Goal: Submit feedback/report problem

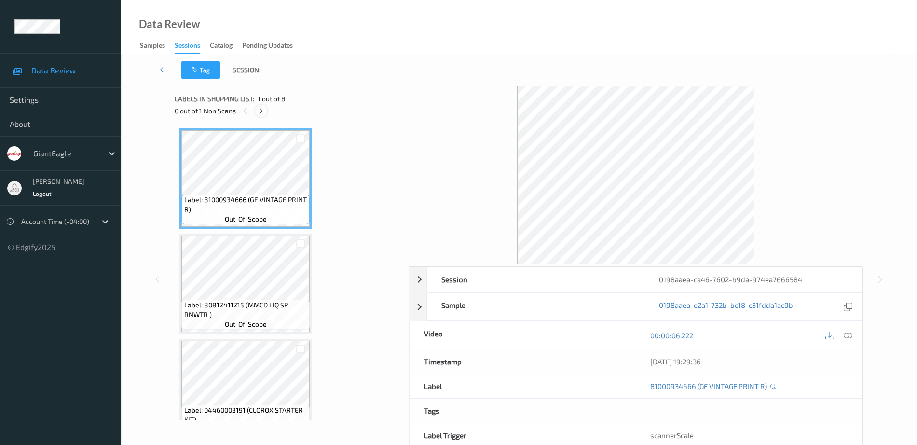
click at [263, 112] on icon at bounding box center [261, 111] width 8 height 9
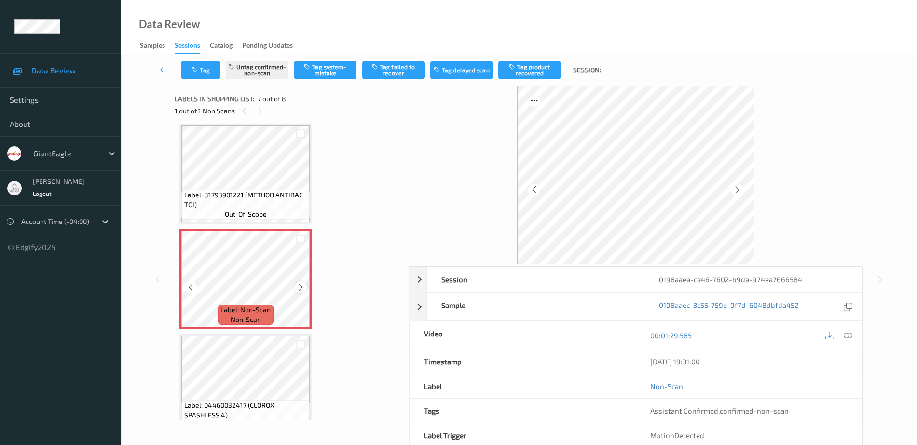
click at [303, 285] on icon at bounding box center [301, 287] width 8 height 9
click at [303, 284] on icon at bounding box center [301, 287] width 8 height 9
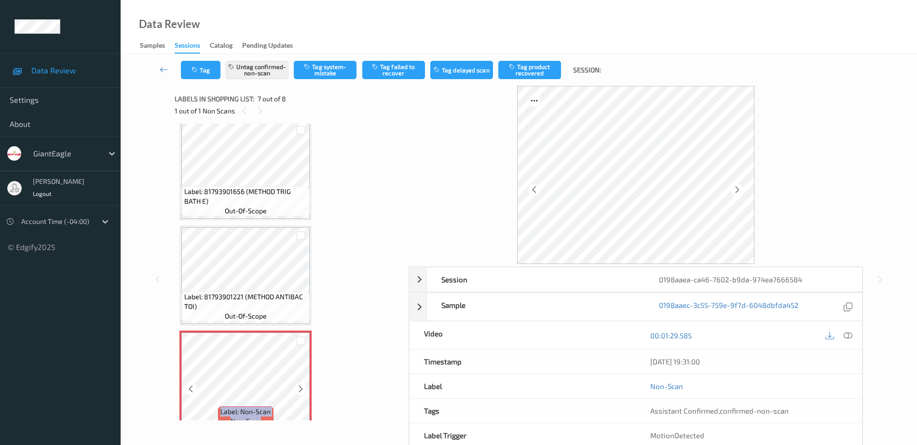
scroll to position [369, 0]
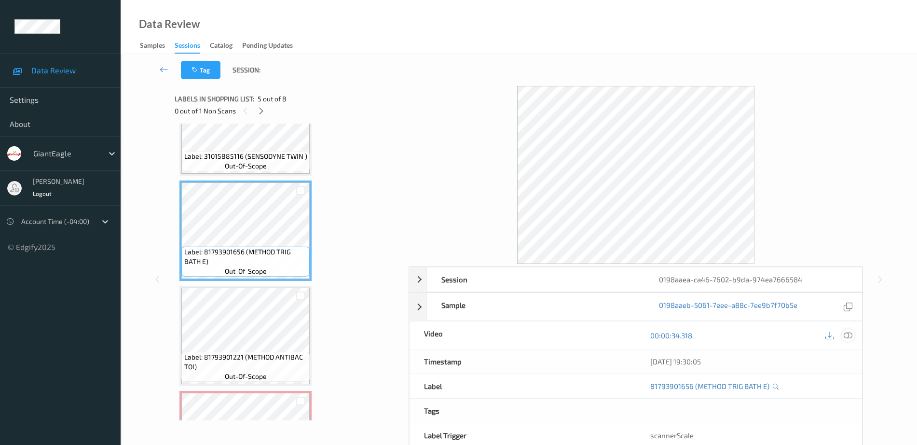
click at [845, 332] on icon at bounding box center [848, 335] width 9 height 9
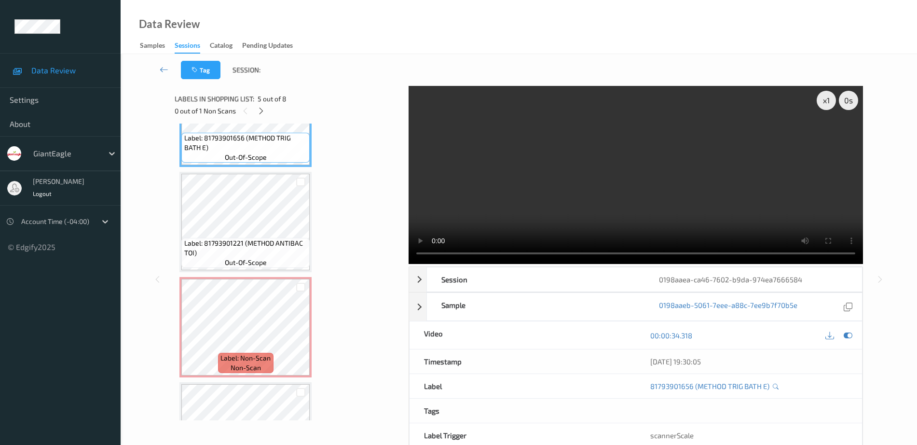
scroll to position [473, 0]
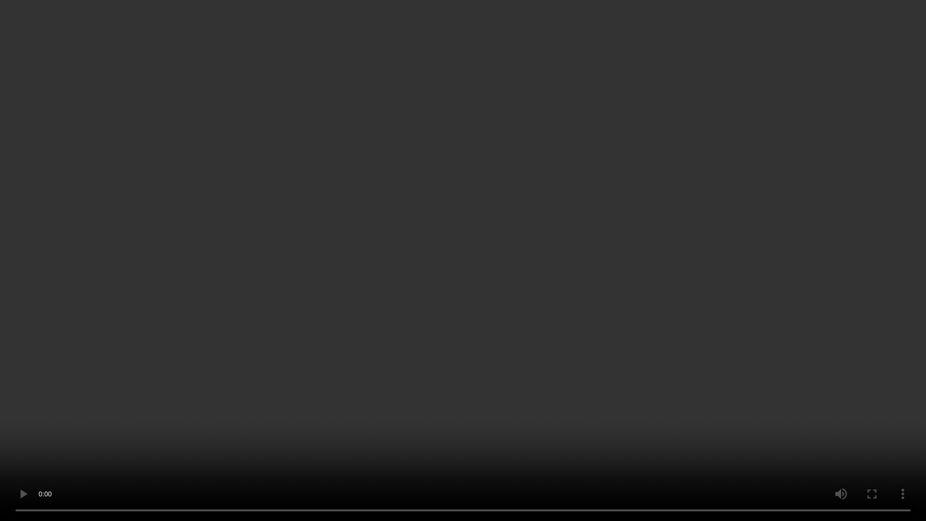
click at [762, 444] on video at bounding box center [463, 260] width 926 height 521
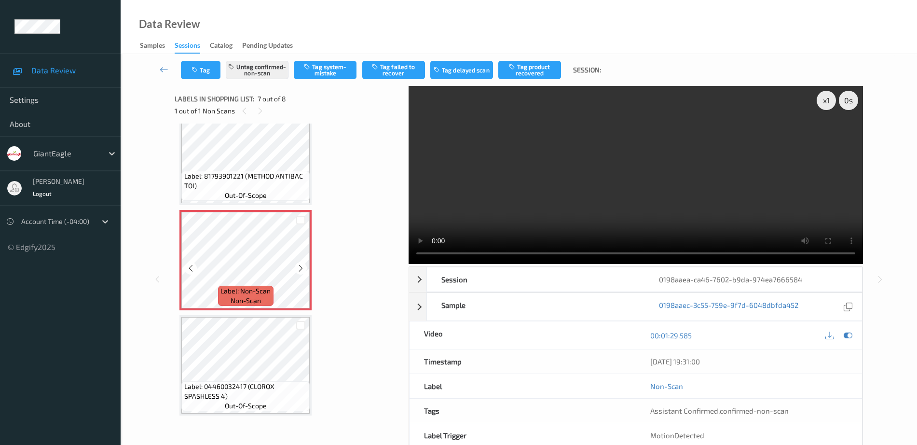
scroll to position [48, 0]
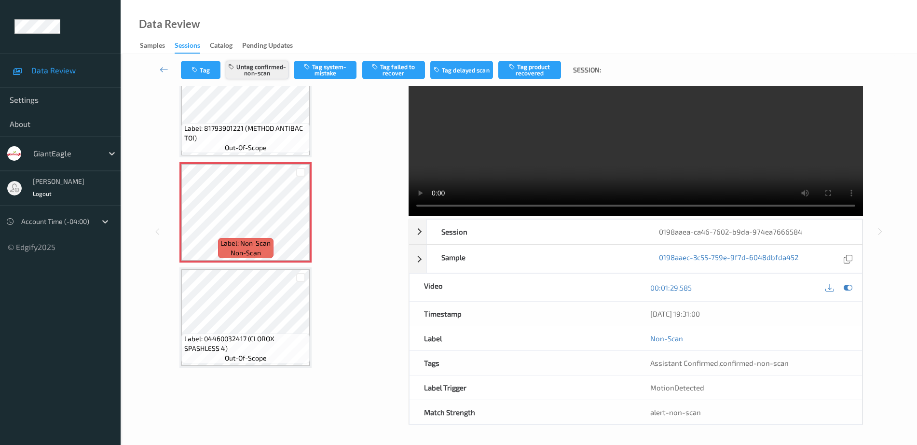
click at [256, 67] on button "Untag confirmed-non-scan" at bounding box center [257, 70] width 63 height 18
click at [343, 68] on button "Tag system-mistake" at bounding box center [325, 70] width 63 height 18
click at [199, 69] on icon "button" at bounding box center [196, 70] width 8 height 7
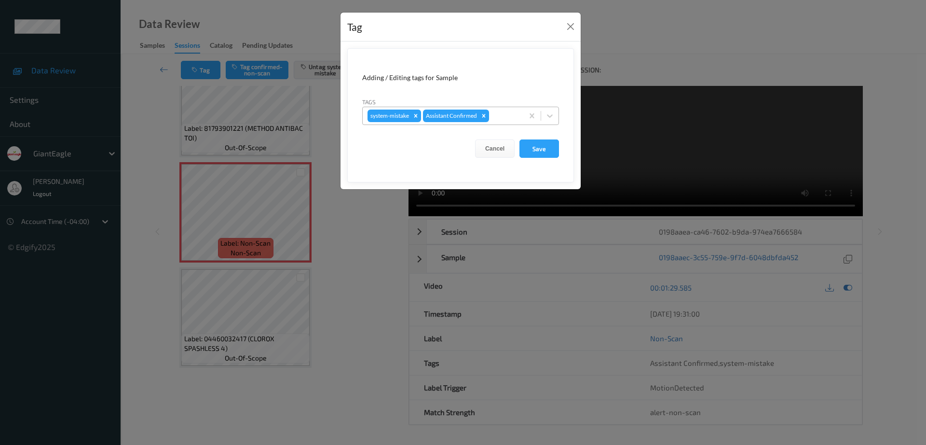
click at [494, 115] on div at bounding box center [505, 116] width 28 height 12
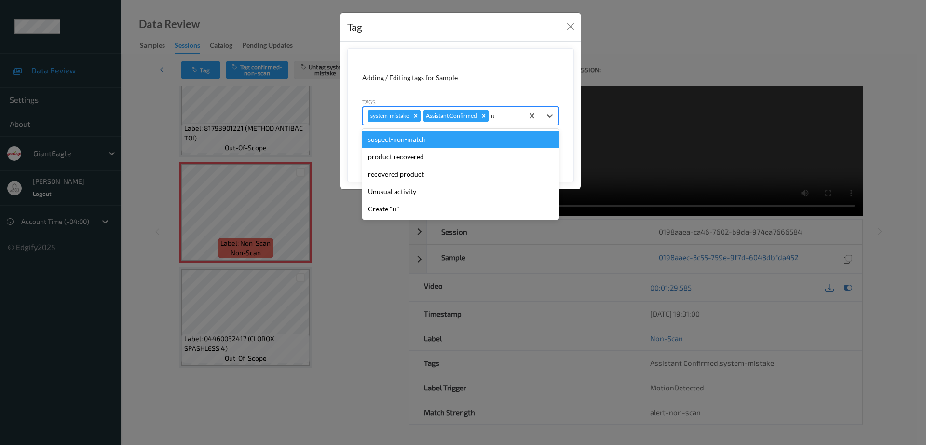
type input "un"
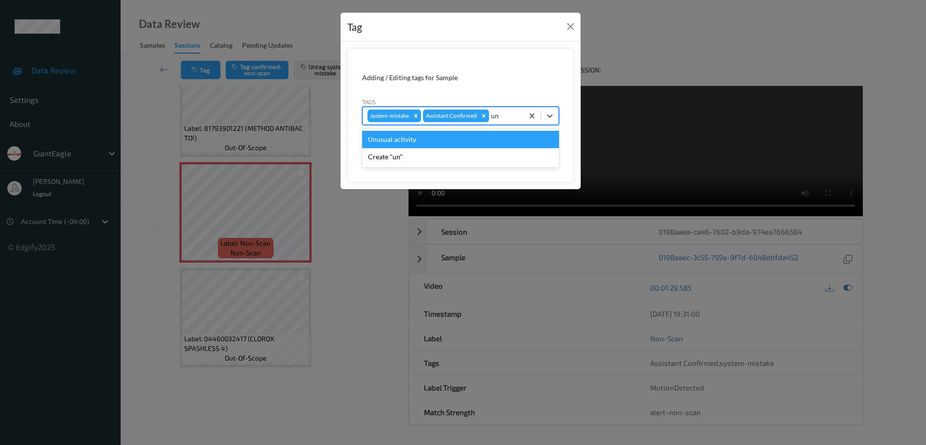
click at [452, 139] on div "Unusual activity" at bounding box center [460, 139] width 197 height 17
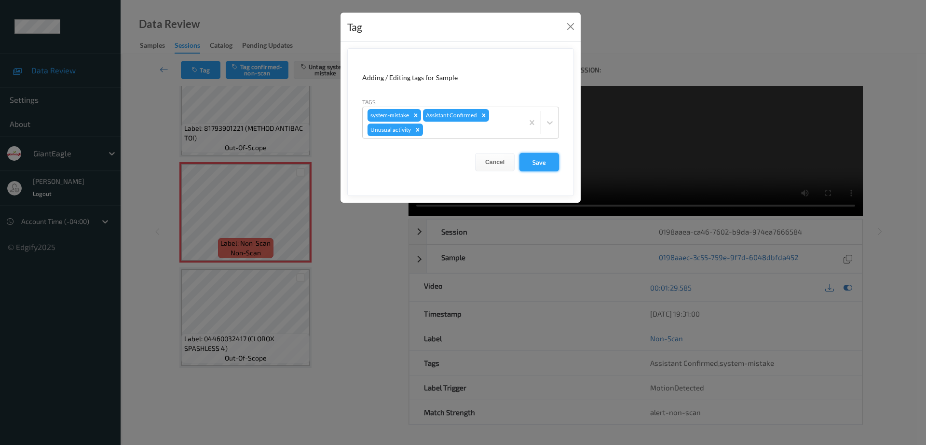
click at [556, 161] on button "Save" at bounding box center [540, 162] width 40 height 18
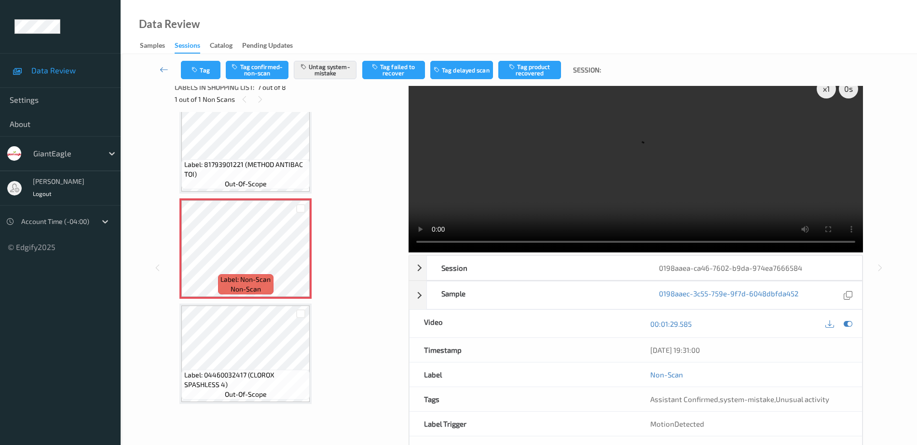
scroll to position [0, 0]
